Goal: Task Accomplishment & Management: Use online tool/utility

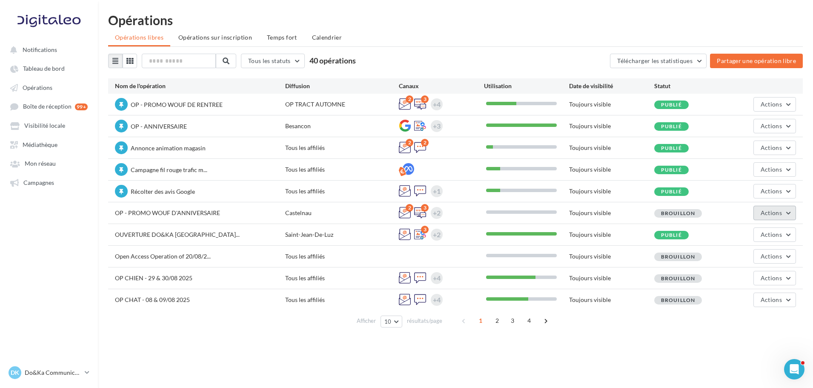
click at [770, 214] on span "Actions" at bounding box center [770, 212] width 21 height 7
click at [747, 232] on button "Editer" at bounding box center [753, 233] width 85 height 22
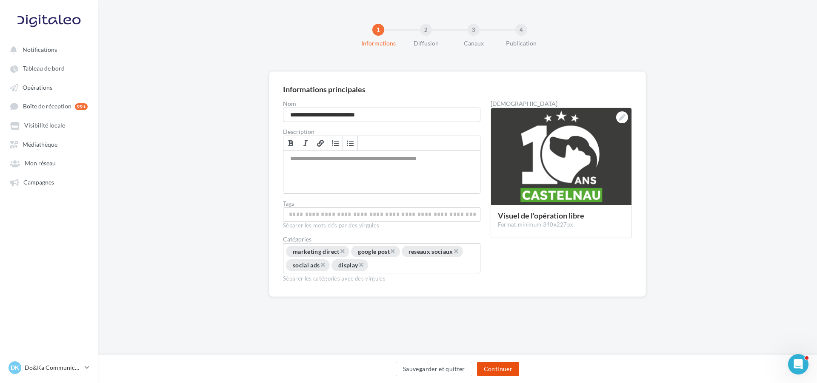
click at [505, 367] on button "Continuer" at bounding box center [498, 369] width 42 height 14
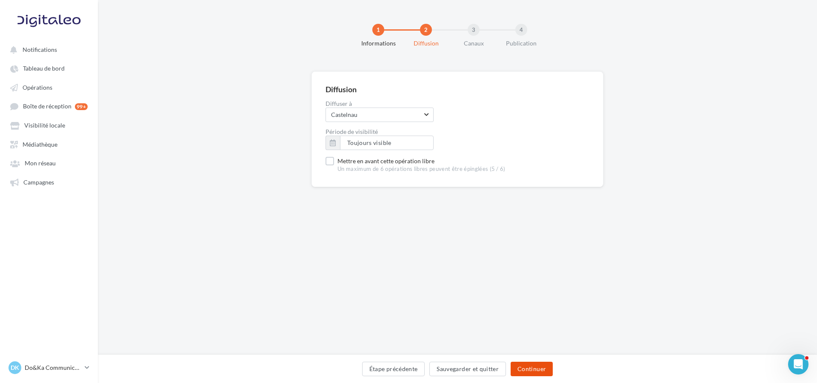
click at [532, 367] on button "Continuer" at bounding box center [532, 369] width 42 height 14
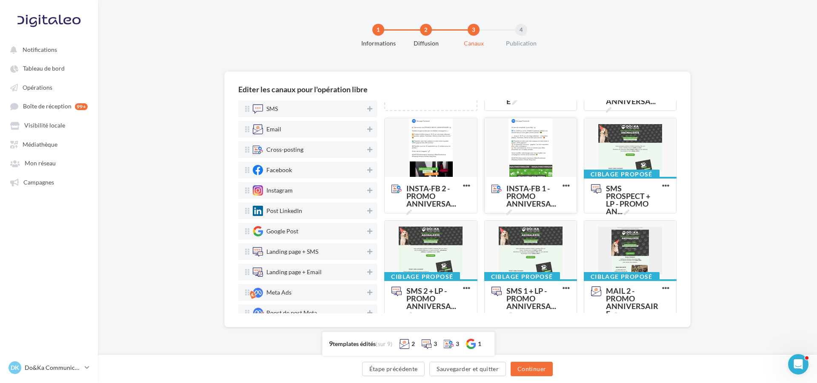
scroll to position [170, 0]
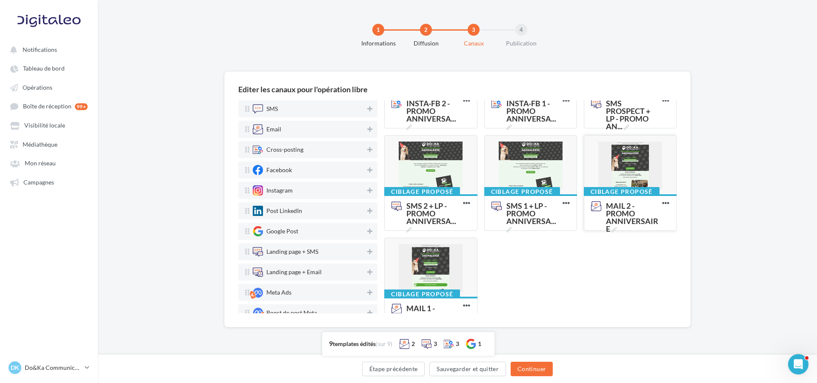
click at [635, 168] on div at bounding box center [630, 166] width 92 height 60
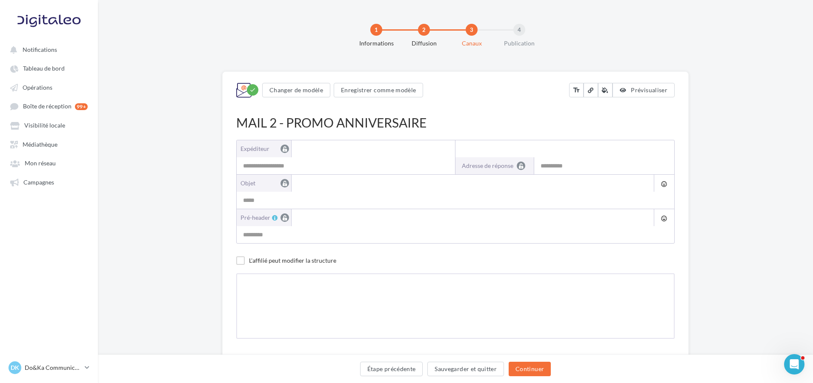
type input "**********"
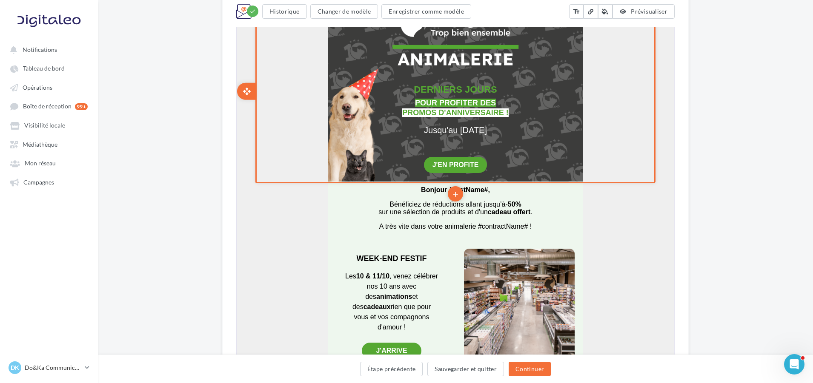
scroll to position [298, 0]
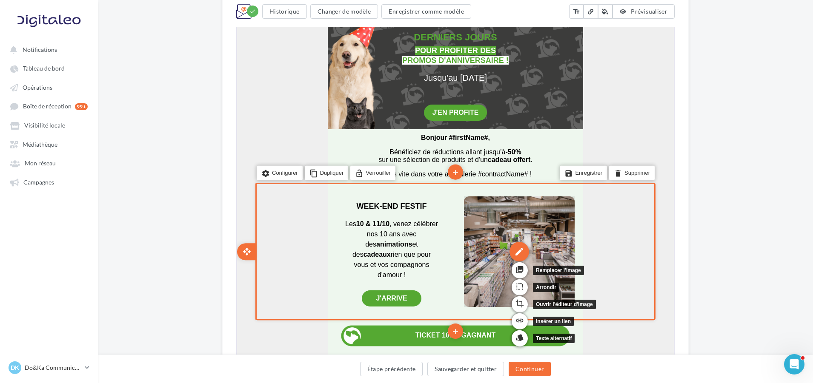
click at [527, 251] on div "edit" at bounding box center [518, 251] width 20 height 20
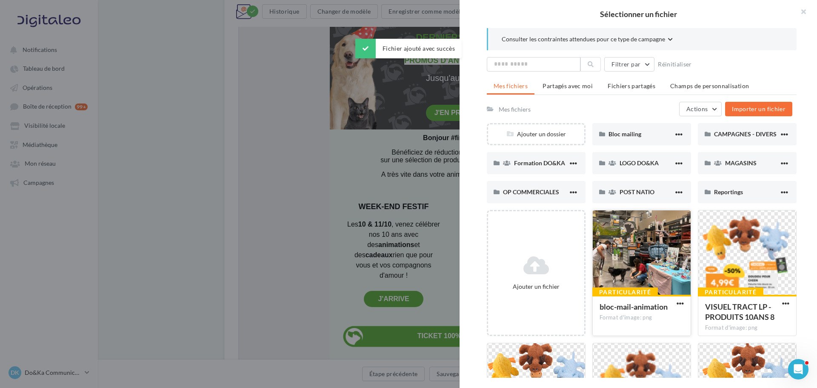
click at [625, 278] on div at bounding box center [642, 252] width 98 height 85
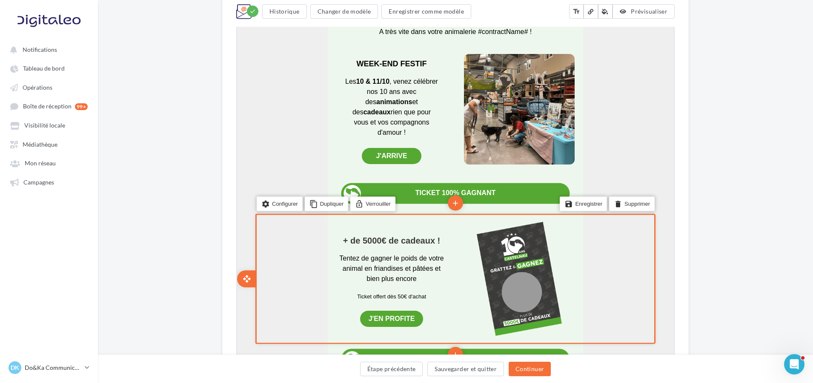
scroll to position [425, 0]
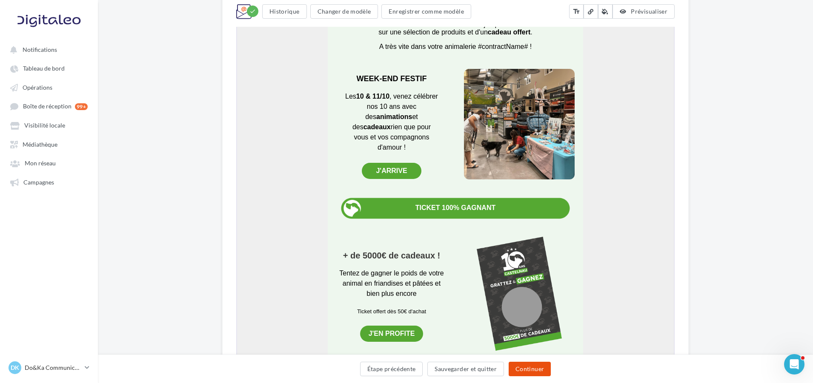
click at [542, 365] on button "Continuer" at bounding box center [529, 369] width 42 height 14
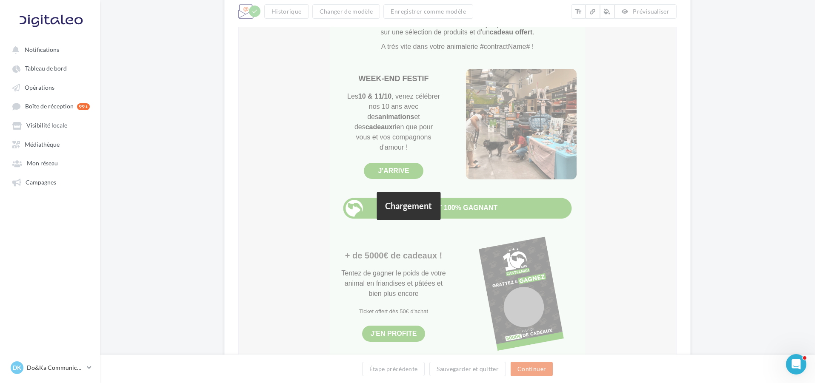
scroll to position [0, 0]
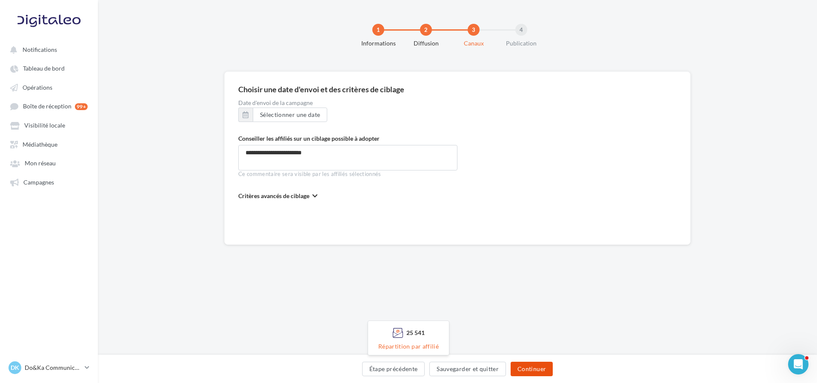
click at [531, 369] on button "Continuer" at bounding box center [532, 369] width 42 height 14
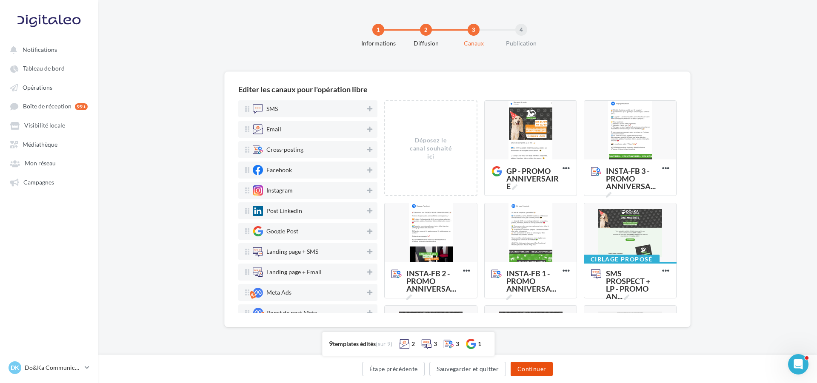
click at [536, 371] on button "Continuer" at bounding box center [532, 369] width 42 height 14
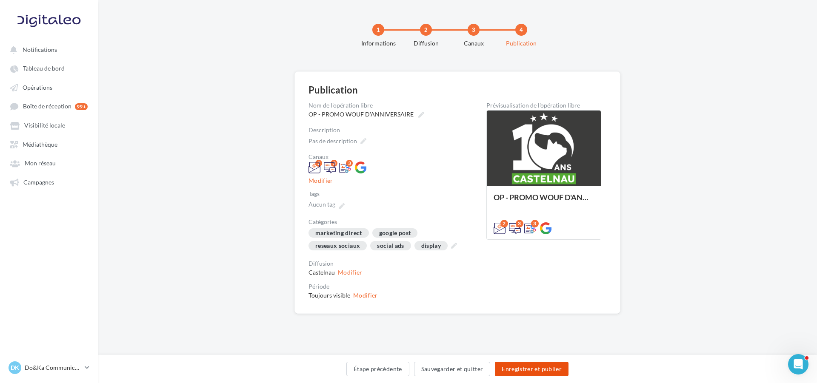
click at [522, 369] on button "Enregistrer et publier" at bounding box center [532, 369] width 74 height 14
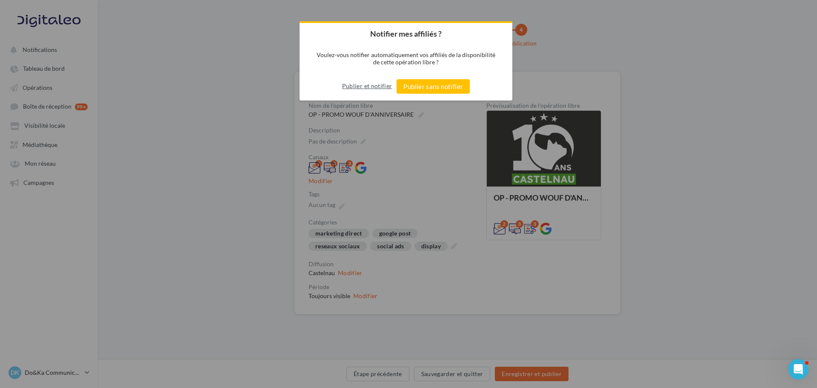
click at [373, 87] on button "Publier et notifier" at bounding box center [367, 86] width 50 height 14
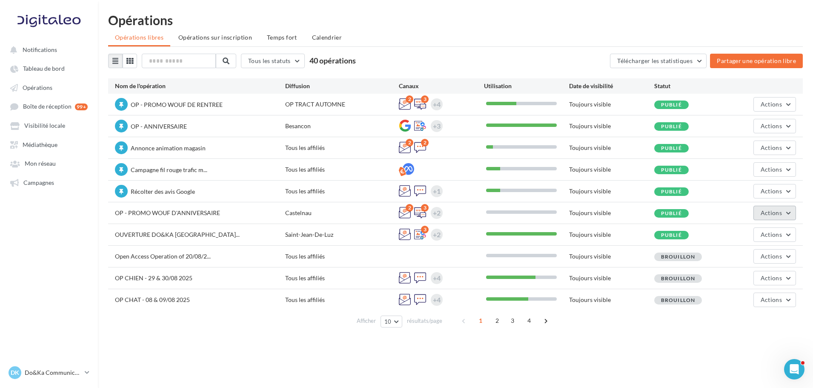
click at [769, 212] on span "Actions" at bounding box center [770, 212] width 21 height 7
click at [767, 230] on button "Editer" at bounding box center [753, 233] width 85 height 22
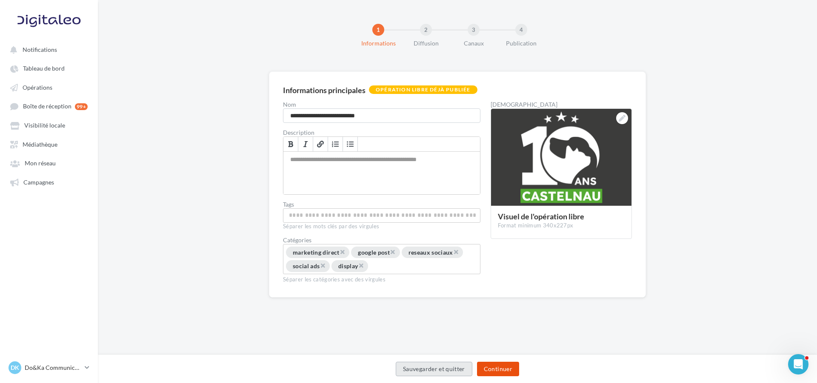
click at [502, 366] on button "Continuer" at bounding box center [498, 369] width 42 height 14
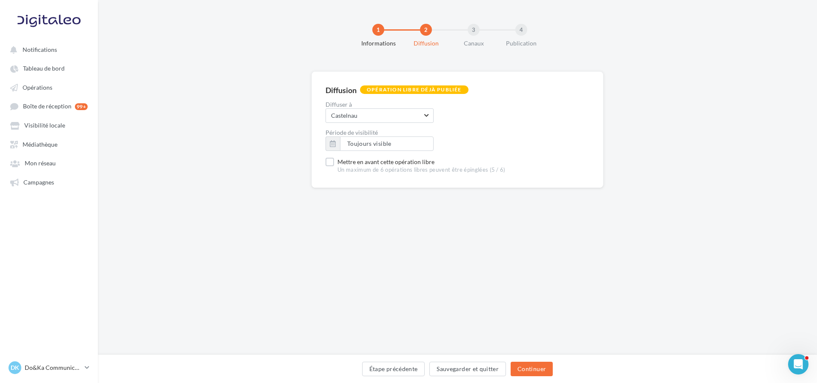
click at [325, 162] on div "Diffusion Opération libre déjà publiée Diffuser à Castelnau Castelnau Aucun cho…" at bounding box center [457, 129] width 292 height 117
click at [331, 162] on label "Mettre en avant cette opération libre Un maximum de 6 opérations libres peuvent…" at bounding box center [416, 166] width 180 height 16
click at [525, 375] on button "Continuer" at bounding box center [532, 369] width 42 height 14
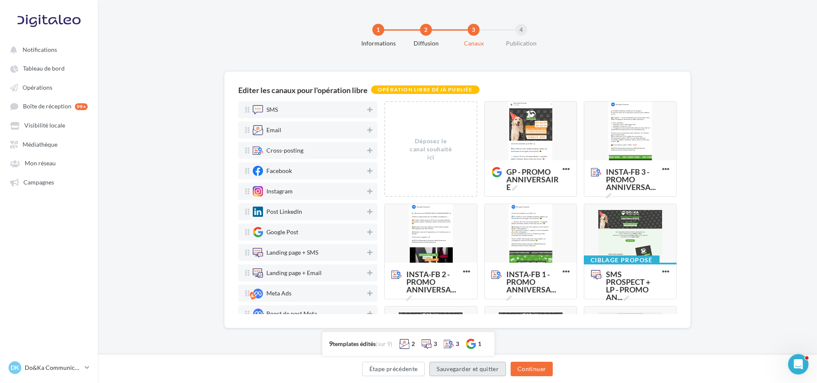
click at [495, 373] on button "Sauvegarder et quitter" at bounding box center [467, 369] width 77 height 14
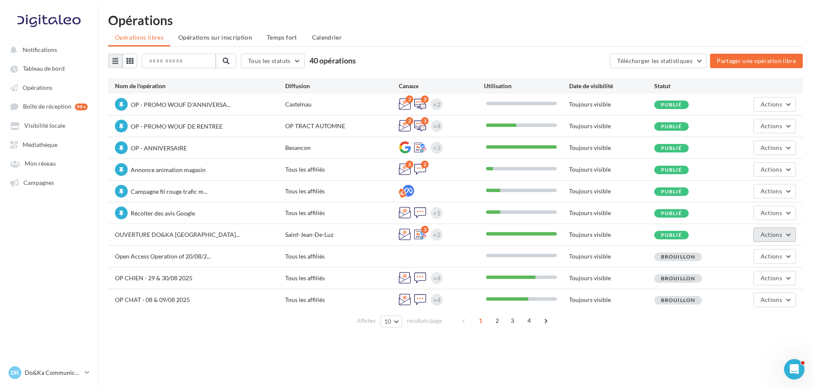
click at [771, 239] on button "Actions" at bounding box center [774, 234] width 43 height 14
click at [602, 357] on div "Notifications Tableau de bord Opérations" at bounding box center [406, 208] width 813 height 388
click at [578, 365] on div "Notifications Tableau de bord Opérations" at bounding box center [406, 208] width 813 height 388
click at [69, 87] on link "Opérations" at bounding box center [49, 87] width 88 height 15
click at [491, 318] on span "2" at bounding box center [497, 321] width 14 height 14
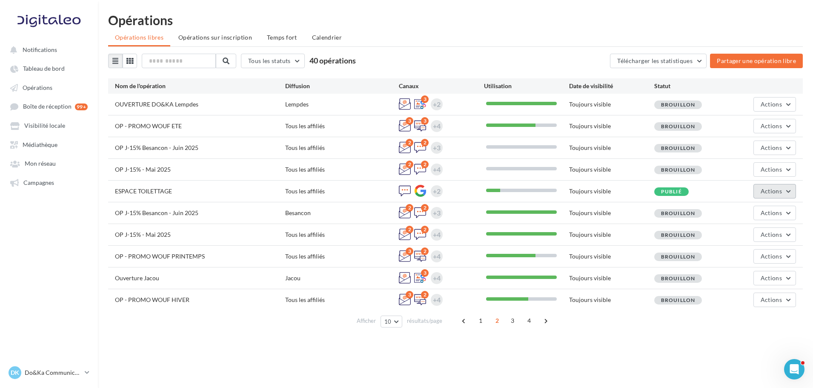
click at [790, 189] on button "Actions" at bounding box center [774, 191] width 43 height 14
click at [777, 207] on button "Editer" at bounding box center [753, 211] width 85 height 22
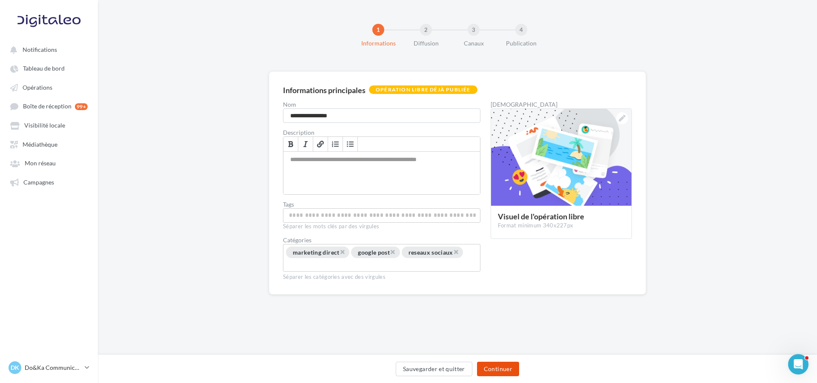
click at [510, 365] on button "Continuer" at bounding box center [498, 369] width 42 height 14
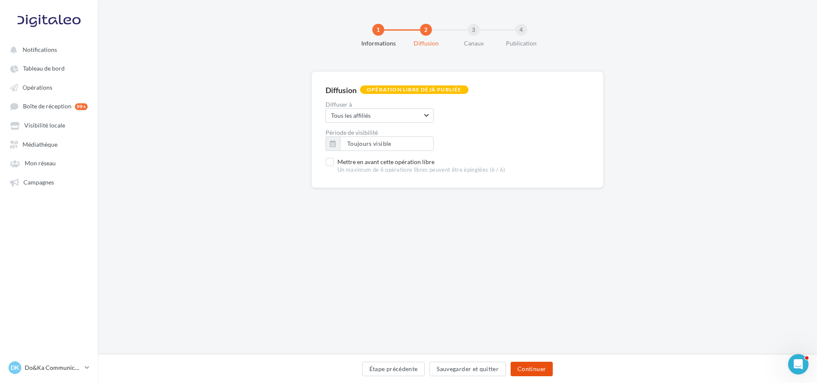
click at [530, 365] on button "Continuer" at bounding box center [532, 369] width 42 height 14
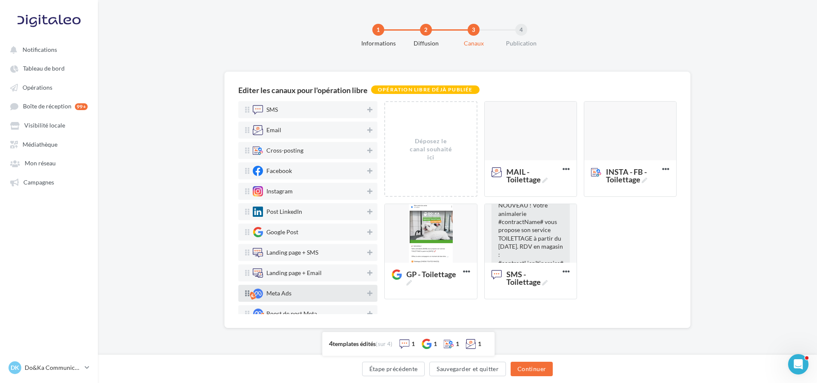
scroll to position [43, 0]
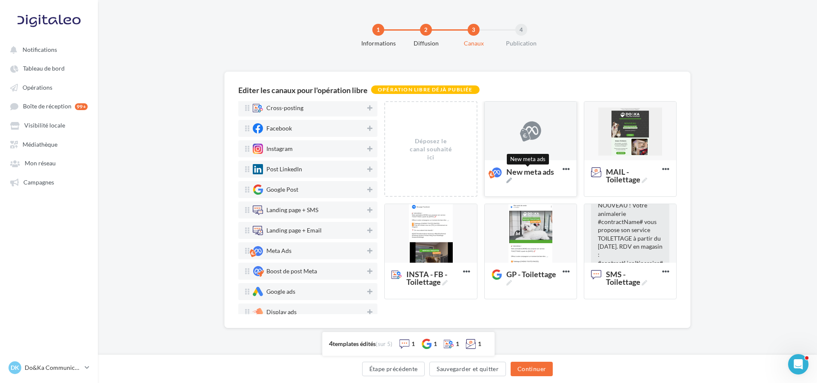
click at [510, 180] on icon at bounding box center [509, 181] width 6 height 6
click at [510, 180] on textarea "New meta ads New meta ads" at bounding box center [521, 173] width 69 height 20
type textarea "**********"
click at [642, 181] on span "MAIL - Toilettage" at bounding box center [632, 175] width 53 height 15
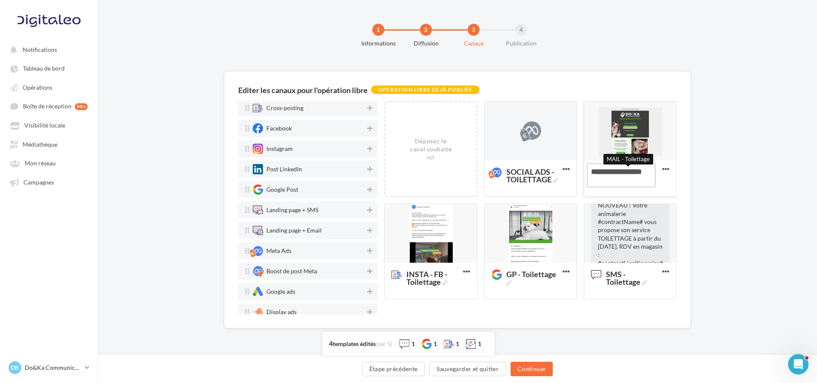
click at [642, 181] on textarea "MAIL - Toilettage MAIL - Toilettage" at bounding box center [621, 175] width 69 height 24
click at [634, 174] on textarea "MAIL - Toilettage" at bounding box center [621, 175] width 69 height 24
type textarea "**********"
click at [444, 283] on icon at bounding box center [445, 283] width 6 height 6
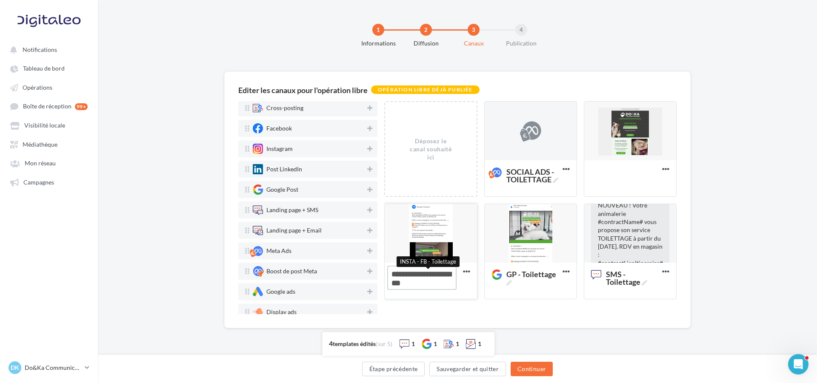
click at [444, 283] on textarea "INSTA - FB - Toilettage INSTA - FB - Toilettage" at bounding box center [421, 278] width 69 height 24
click at [412, 288] on textarea "INSTA - FB - Toilettage" at bounding box center [421, 278] width 69 height 24
paste textarea
type textarea "**********"
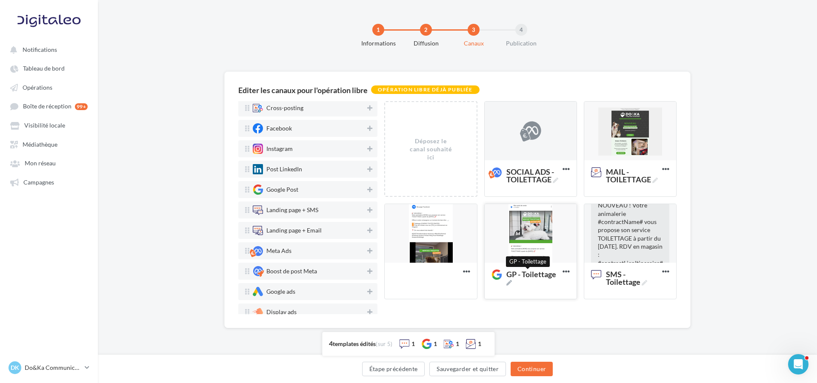
click at [508, 284] on icon at bounding box center [509, 283] width 6 height 6
click at [508, 284] on textarea "GP - Toilettage GP - Toilettage" at bounding box center [521, 276] width 69 height 20
click at [533, 274] on textarea "GP - Toilettage" at bounding box center [521, 276] width 69 height 20
paste textarea
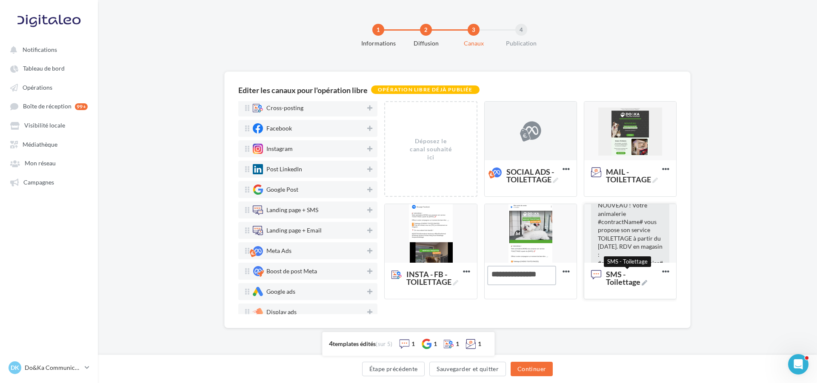
type textarea "**********"
click at [648, 280] on span "SMS - Toilettage" at bounding box center [632, 278] width 53 height 15
click at [648, 280] on textarea "SMS - Toilettage SMS - Toilettage" at bounding box center [621, 278] width 69 height 24
click at [637, 278] on textarea "SMS - Toilettage" at bounding box center [621, 278] width 69 height 24
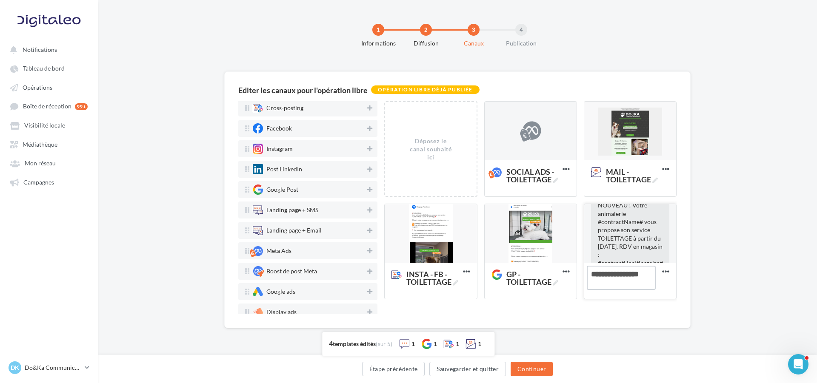
click at [637, 278] on textarea "SMS - Toilettage" at bounding box center [621, 278] width 69 height 24
paste textarea
type textarea "**********"
click at [680, 306] on div "SMS Email Cross-posting Facebook Instagram Post LinkedIn Google Post Landing pa…" at bounding box center [460, 207] width 445 height 213
click at [737, 301] on div "Editer les canaux pour l'opération libre Opération libre déjà publiée SMS Email…" at bounding box center [457, 213] width 719 height 284
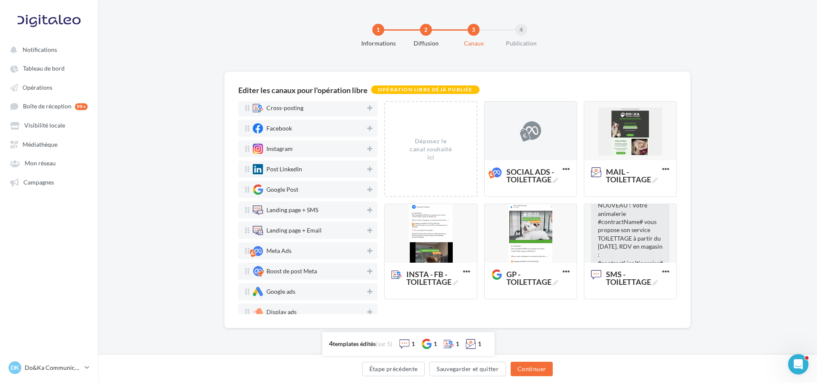
click at [763, 238] on div "Editer les canaux pour l'opération libre Opération libre déjà publiée SMS Email…" at bounding box center [457, 213] width 719 height 284
click at [553, 157] on div at bounding box center [531, 132] width 92 height 60
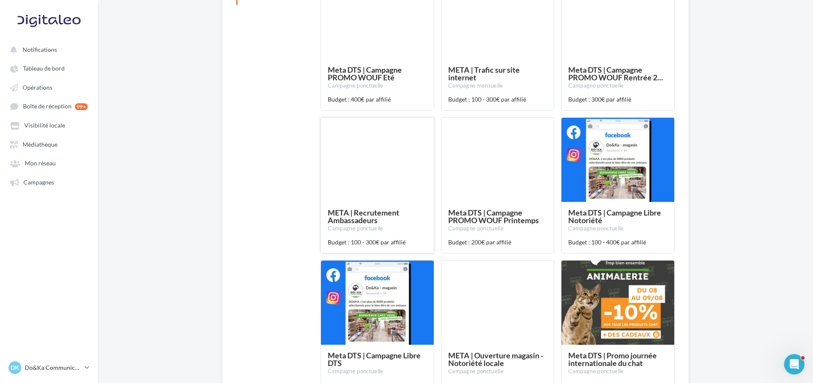
scroll to position [170, 0]
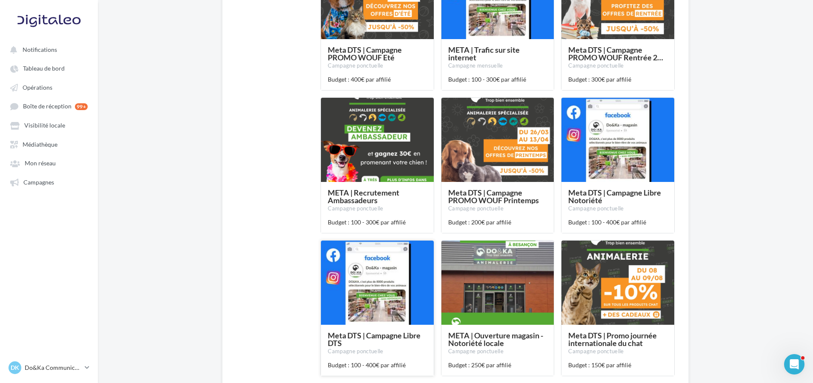
click at [396, 303] on div at bounding box center [377, 283] width 113 height 85
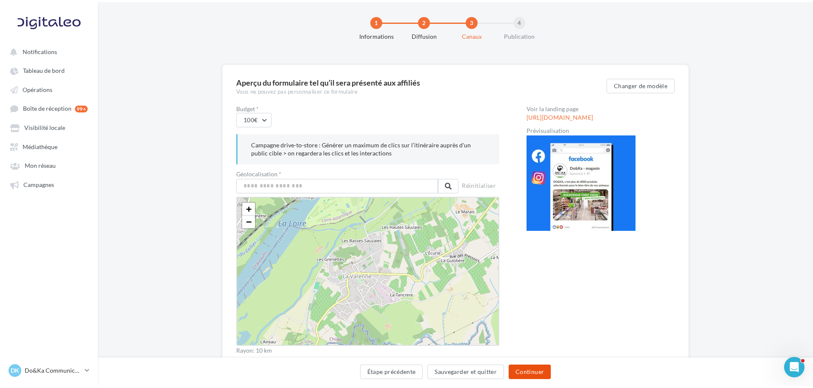
scroll to position [0, 0]
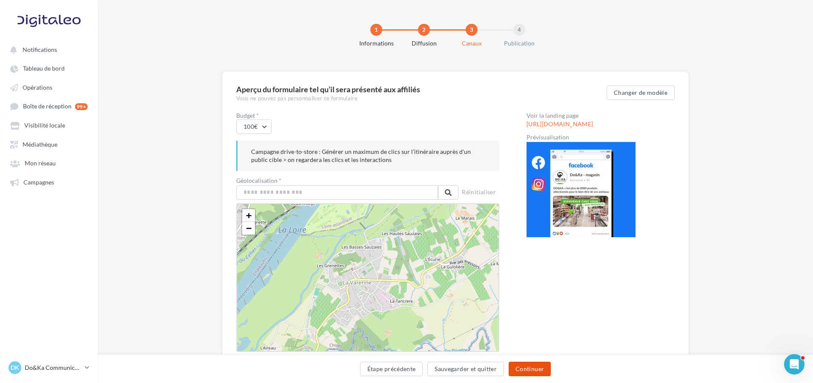
click at [544, 366] on button "Continuer" at bounding box center [529, 369] width 42 height 14
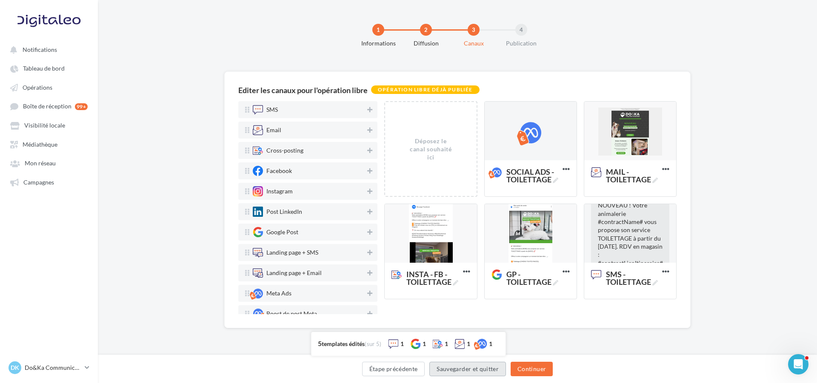
click at [490, 365] on button "Sauvegarder et quitter" at bounding box center [467, 369] width 77 height 14
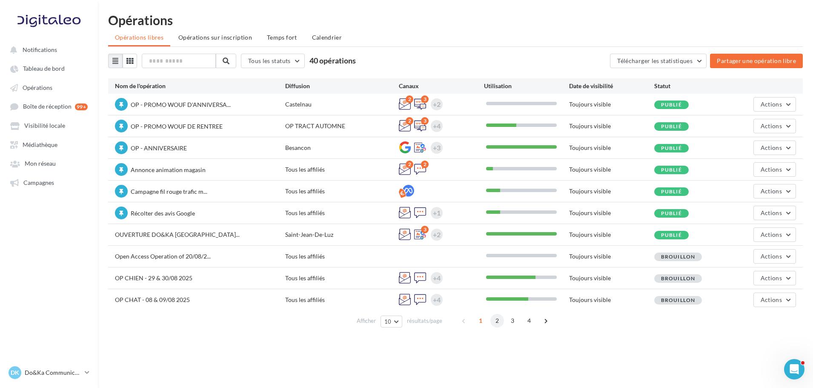
click at [494, 317] on span "2" at bounding box center [497, 321] width 14 height 14
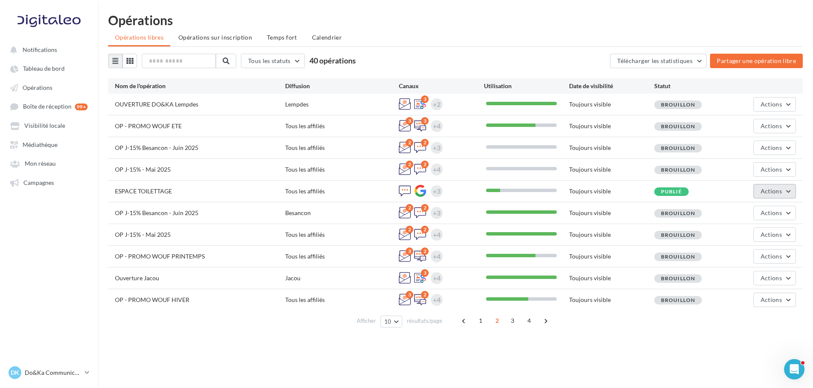
click at [758, 194] on button "Actions" at bounding box center [774, 191] width 43 height 14
click at [751, 207] on button "Editer" at bounding box center [753, 211] width 85 height 22
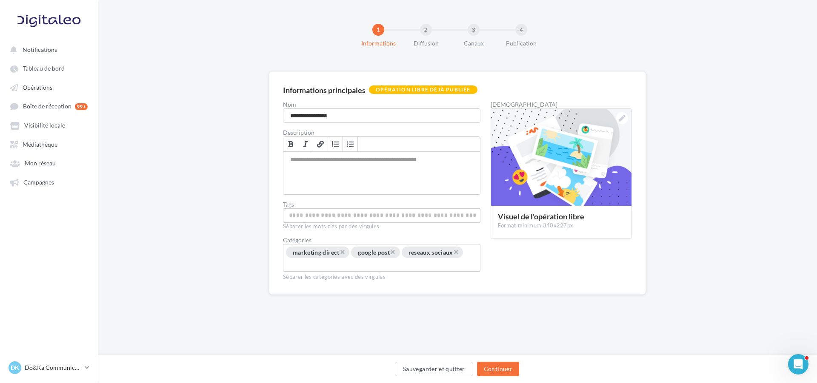
click at [494, 360] on div "Sauvegarder et quitter Continuer" at bounding box center [457, 369] width 719 height 29
click at [497, 363] on button "Continuer" at bounding box center [498, 369] width 42 height 14
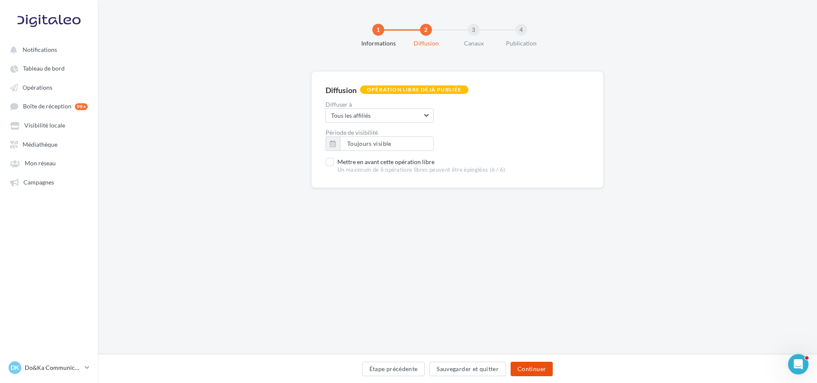
click at [529, 365] on button "Continuer" at bounding box center [532, 369] width 42 height 14
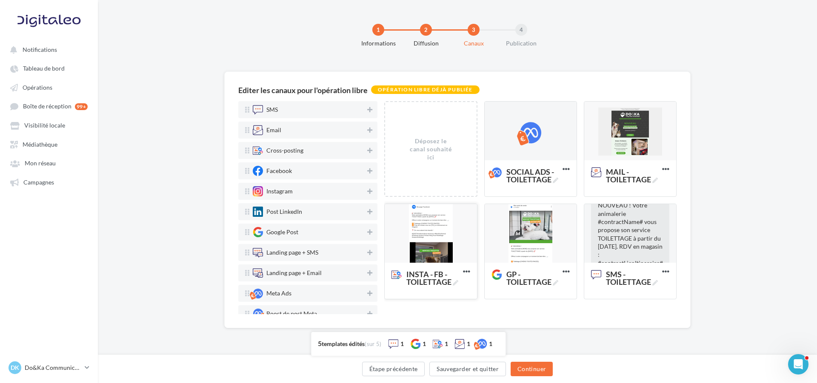
click at [415, 234] on div at bounding box center [431, 234] width 92 height 60
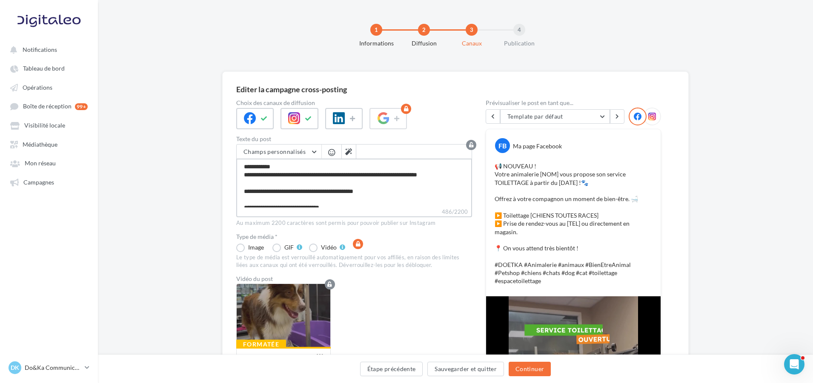
click at [265, 186] on textarea "**********" at bounding box center [354, 183] width 236 height 49
click at [279, 181] on textarea "**********" at bounding box center [354, 183] width 236 height 49
click at [407, 369] on button "Étape précédente" at bounding box center [391, 369] width 63 height 14
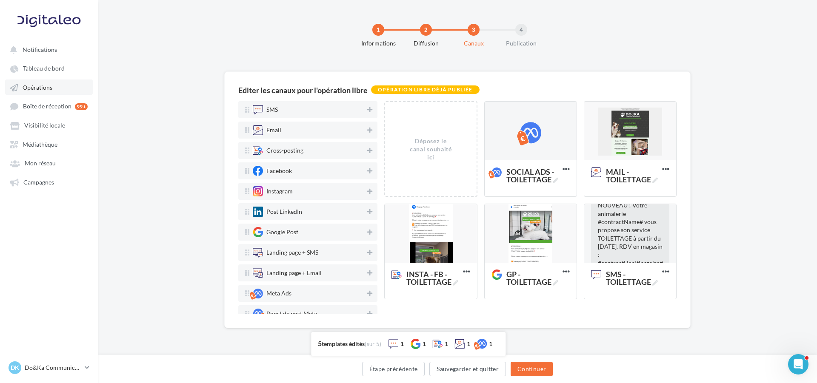
click at [64, 87] on link "Opérations" at bounding box center [49, 87] width 88 height 15
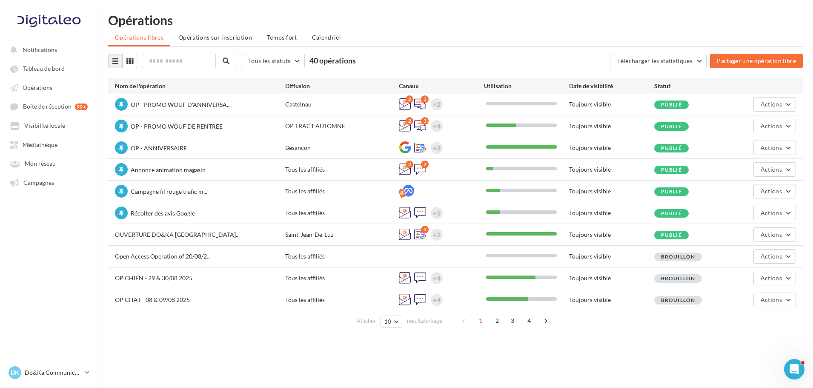
click at [588, 41] on ul "Opérations libres Opérations sur inscription Temps fort Calendrier" at bounding box center [455, 38] width 694 height 17
